Goal: Check status: Check status

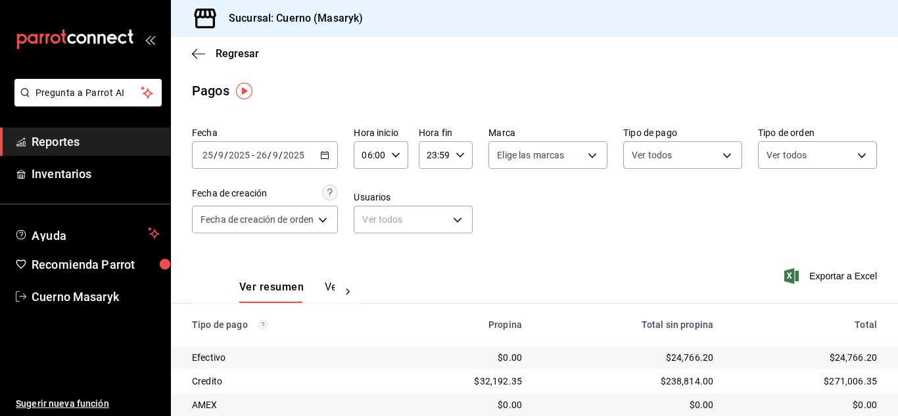
click at [386, 155] on div "06:00 Hora inicio" at bounding box center [381, 155] width 54 height 28
click at [269, 154] on div at bounding box center [449, 208] width 898 height 416
click at [273, 158] on input "9" at bounding box center [275, 155] width 7 height 11
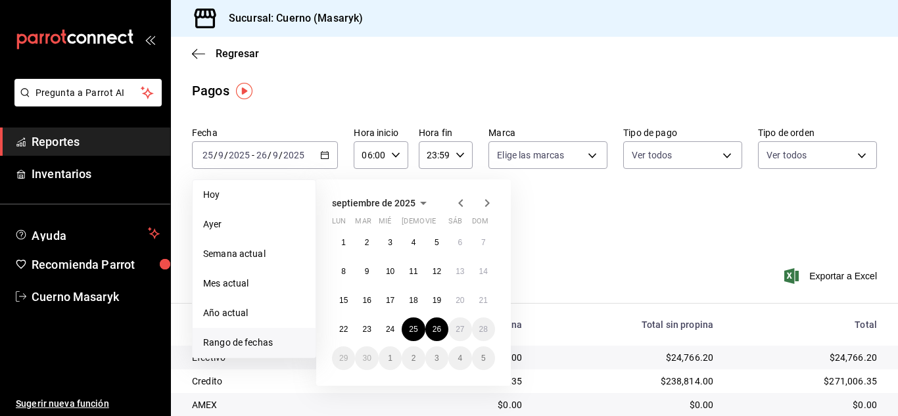
scroll to position [0, 0]
click at [411, 336] on button "25" at bounding box center [413, 329] width 23 height 24
click at [432, 332] on abbr "26" at bounding box center [436, 329] width 9 height 9
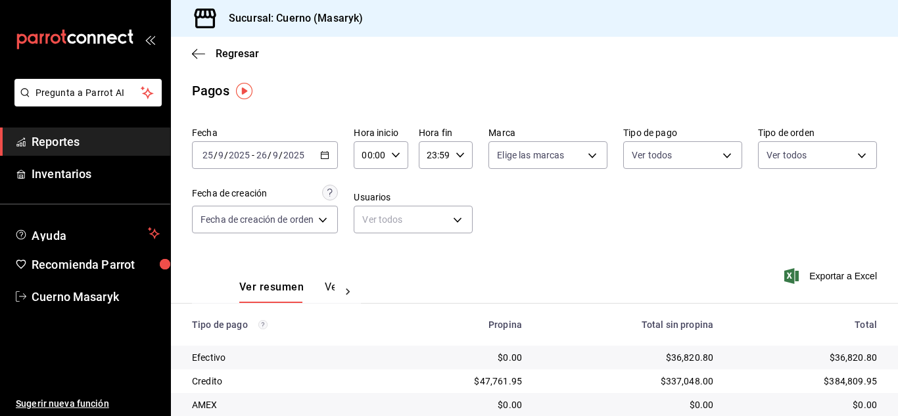
click at [388, 158] on div "00:00 Hora inicio" at bounding box center [381, 155] width 54 height 28
click at [368, 246] on span "06" at bounding box center [368, 246] width 5 height 11
type input "06:00"
click at [536, 240] on div at bounding box center [449, 208] width 898 height 416
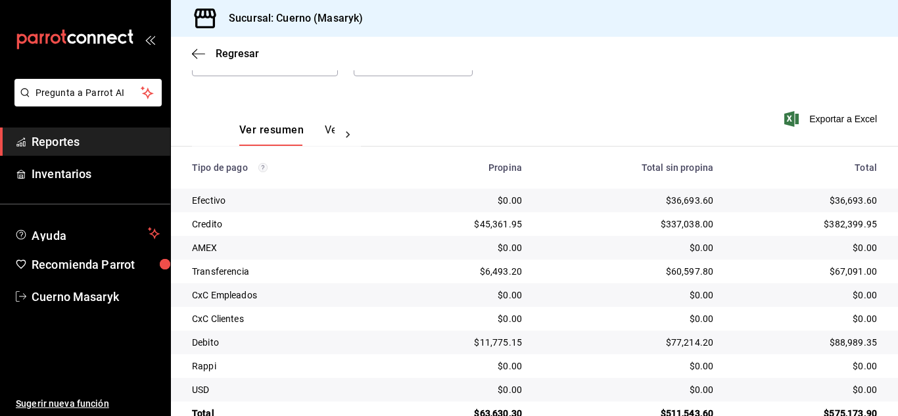
scroll to position [188, 0]
